Goal: Information Seeking & Learning: Learn about a topic

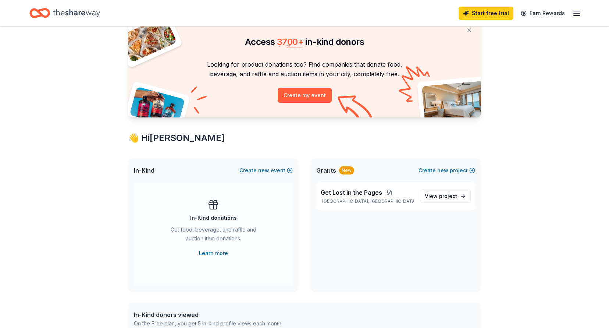
scroll to position [56, 0]
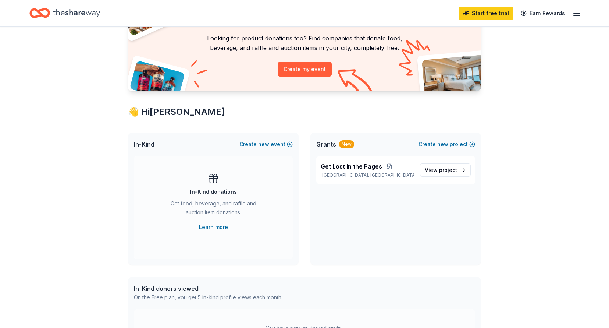
drag, startPoint x: 429, startPoint y: 169, endPoint x: 439, endPoint y: 194, distance: 26.4
click at [429, 170] on span "View project" at bounding box center [441, 170] width 32 height 9
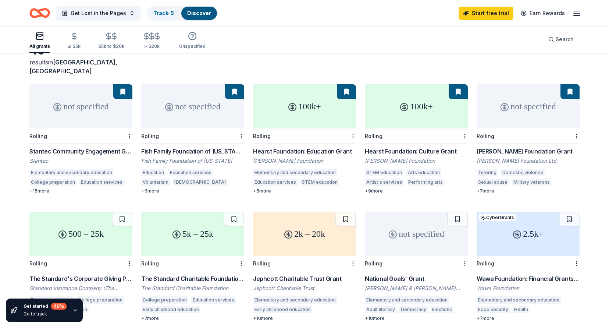
scroll to position [96, 0]
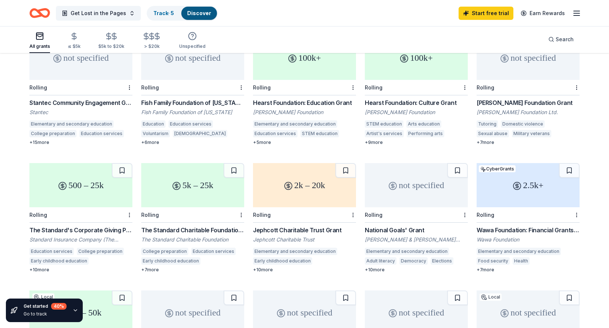
click at [509, 177] on div "2.5k+" at bounding box center [528, 185] width 103 height 44
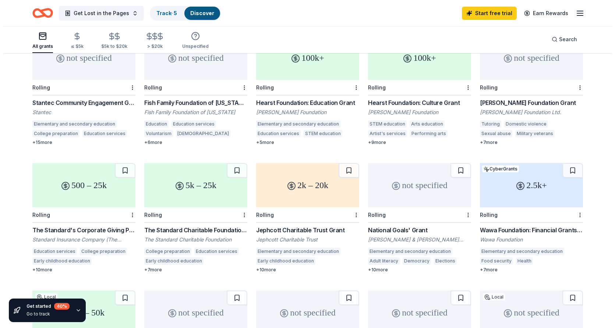
scroll to position [0, 0]
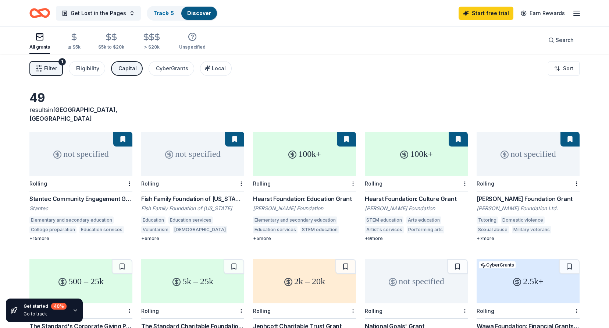
click at [41, 69] on icon "button" at bounding box center [38, 68] width 7 height 7
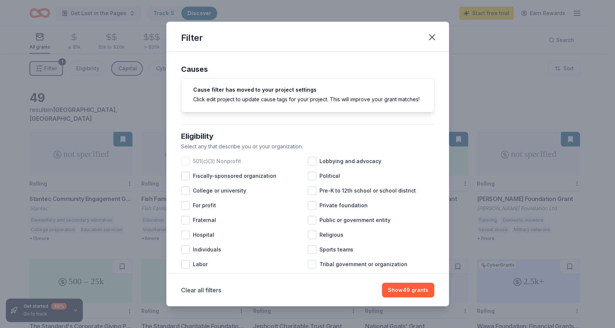
click at [185, 166] on div at bounding box center [185, 161] width 9 height 9
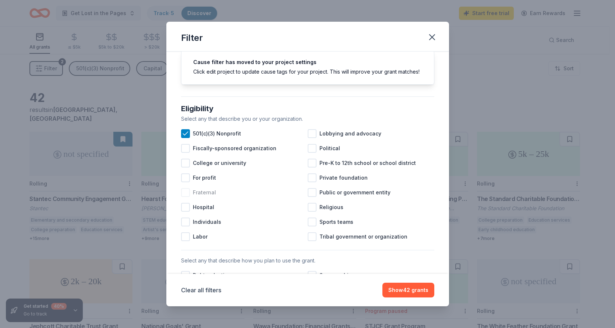
scroll to position [29, 0]
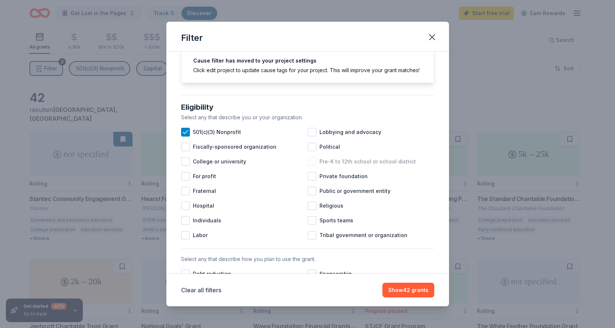
click at [310, 166] on div at bounding box center [312, 161] width 9 height 9
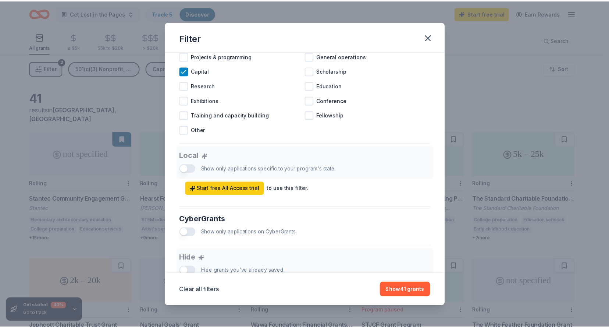
scroll to position [328, 0]
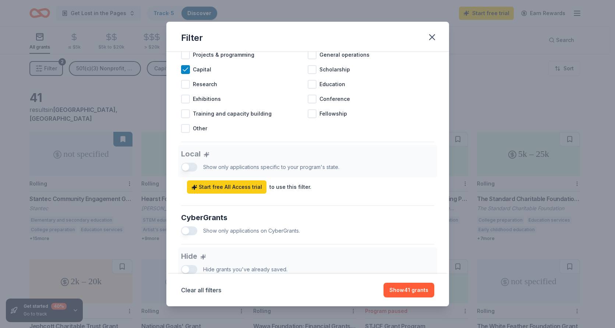
drag, startPoint x: 183, startPoint y: 174, endPoint x: 202, endPoint y: 176, distance: 18.5
click at [202, 176] on div "Local Show only applications specific to your program's state. Start free All A…" at bounding box center [307, 169] width 253 height 49
drag, startPoint x: 186, startPoint y: 174, endPoint x: 195, endPoint y: 176, distance: 9.0
click at [195, 176] on div "Local Show only applications specific to your program's state. Start free All A…" at bounding box center [307, 169] width 253 height 49
drag, startPoint x: 183, startPoint y: 177, endPoint x: 207, endPoint y: 181, distance: 24.3
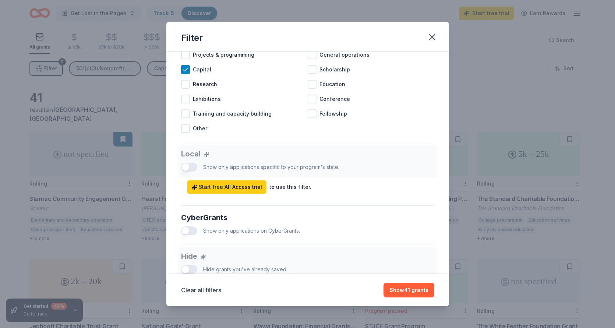
click at [206, 177] on div "Local Show only applications specific to your program's state. Start free All A…" at bounding box center [307, 169] width 253 height 49
drag, startPoint x: 398, startPoint y: 289, endPoint x: 370, endPoint y: 277, distance: 31.0
click at [396, 286] on button "Show 41 grants" at bounding box center [408, 290] width 51 height 15
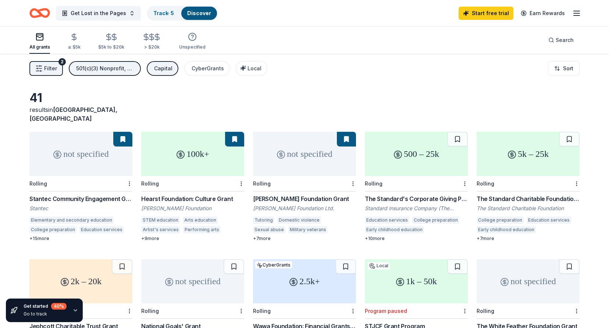
click at [71, 154] on div "not specified" at bounding box center [80, 154] width 103 height 44
click at [179, 153] on icon at bounding box center [180, 154] width 3 height 3
click at [421, 194] on div "The Standard's Corporate Giving Program" at bounding box center [416, 198] width 103 height 9
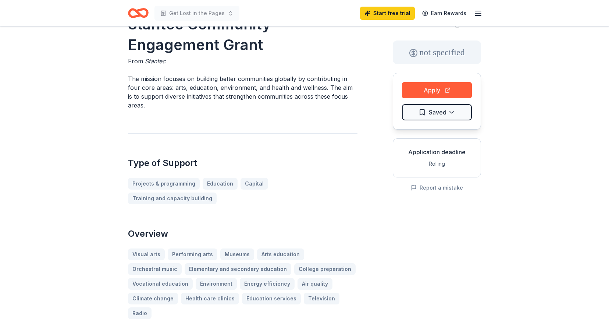
scroll to position [151, 0]
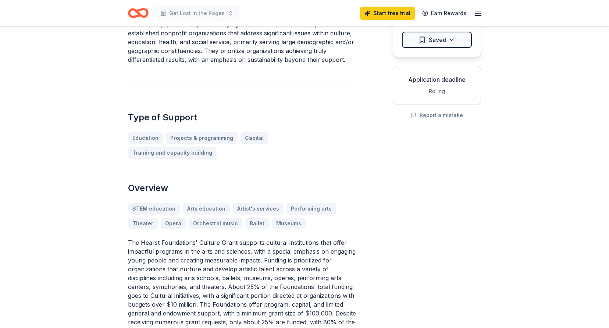
scroll to position [109, 0]
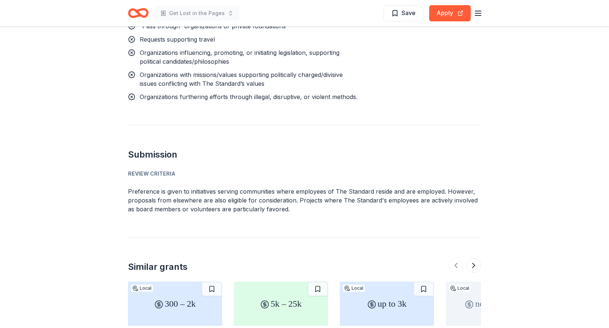
scroll to position [780, 0]
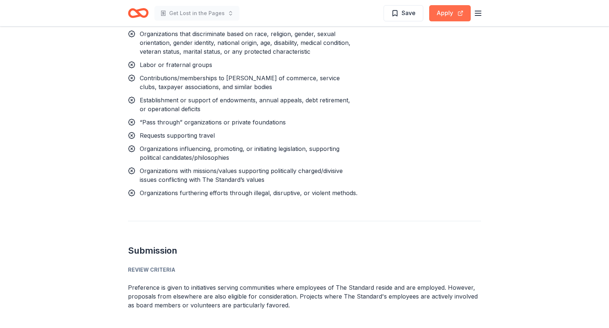
click at [458, 15] on button "Apply" at bounding box center [450, 13] width 42 height 16
